Goal: Task Accomplishment & Management: Manage account settings

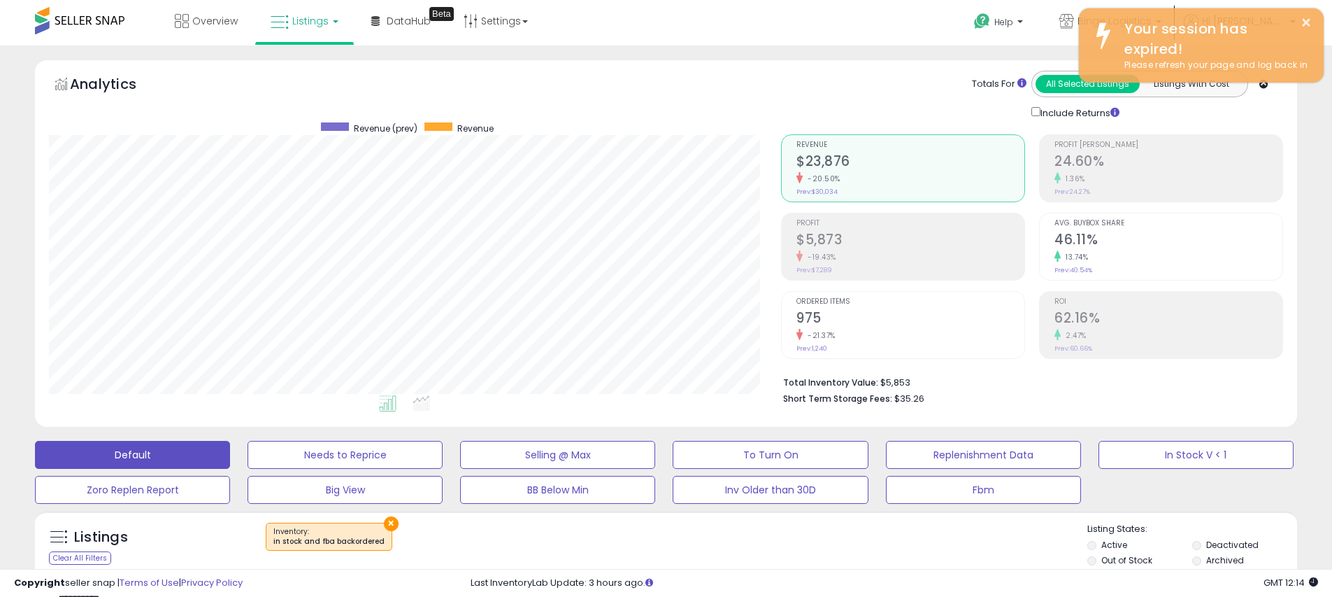
select select "******"
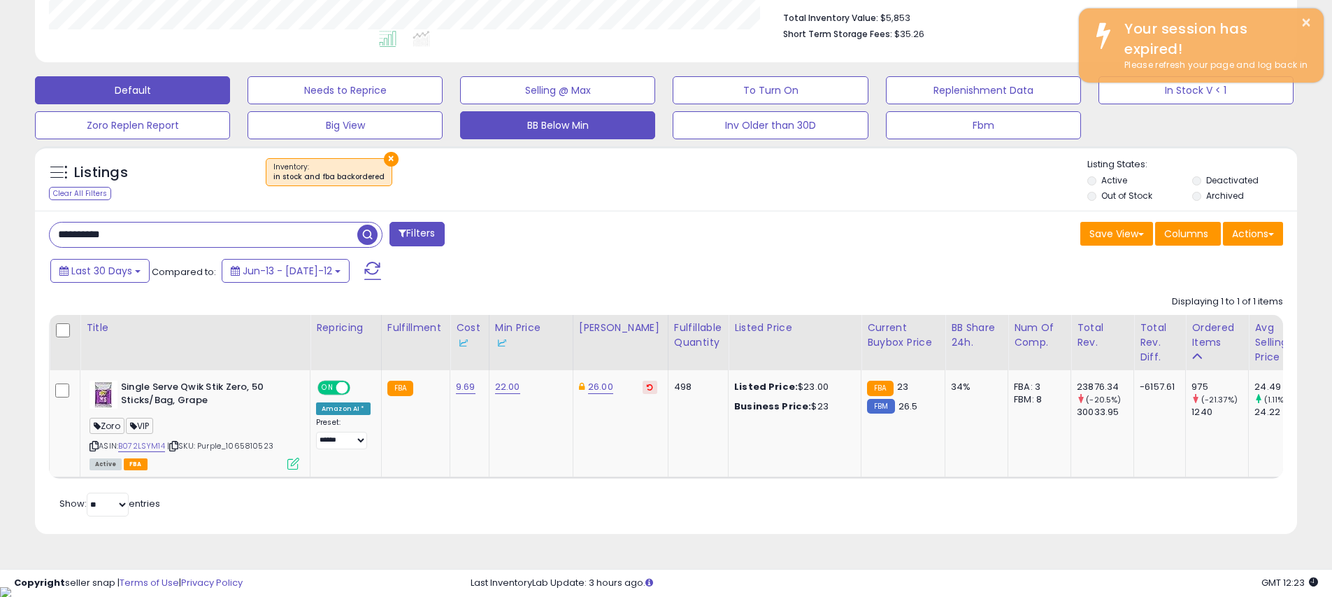
scroll to position [699110, 698664]
